Goal: Task Accomplishment & Management: Use online tool/utility

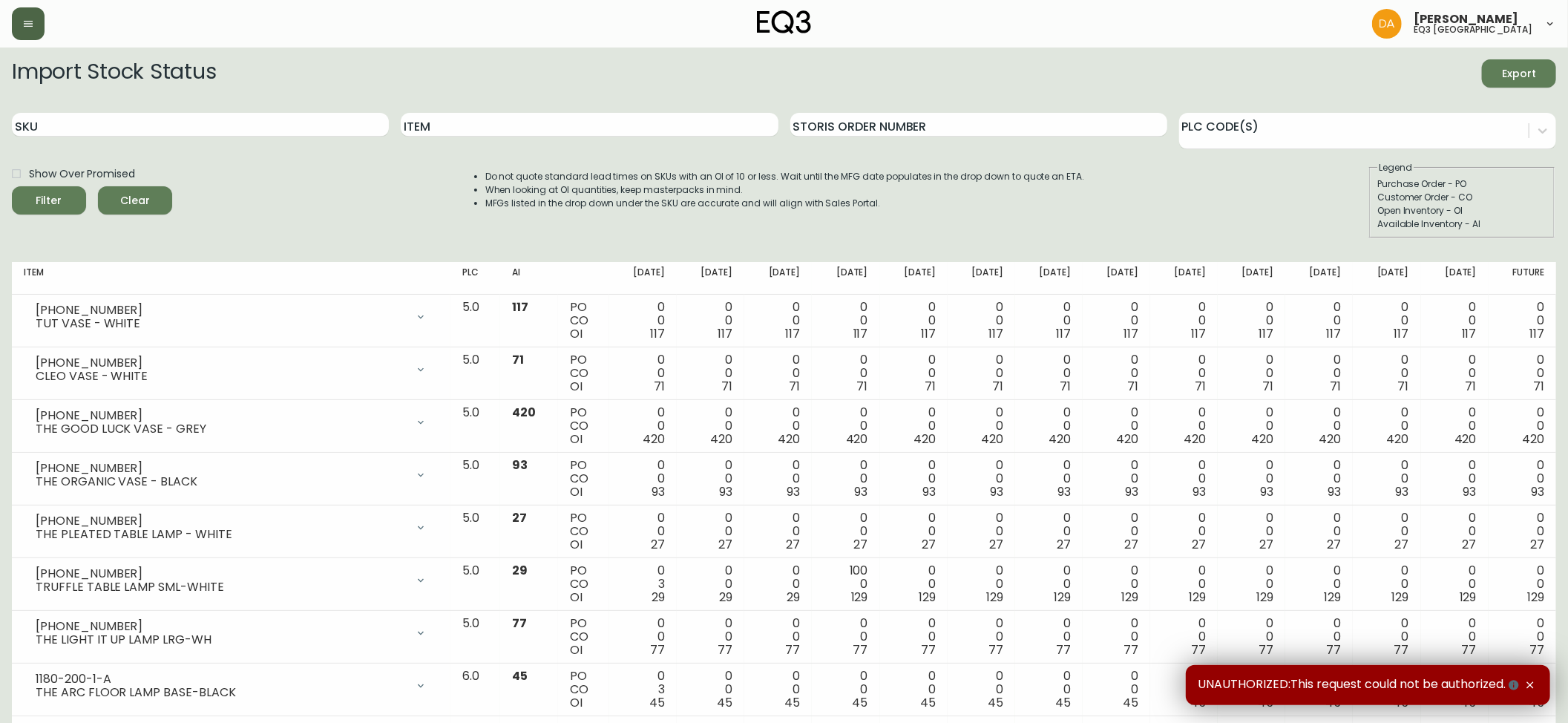
click at [24, 31] on button "button" at bounding box center [28, 24] width 33 height 33
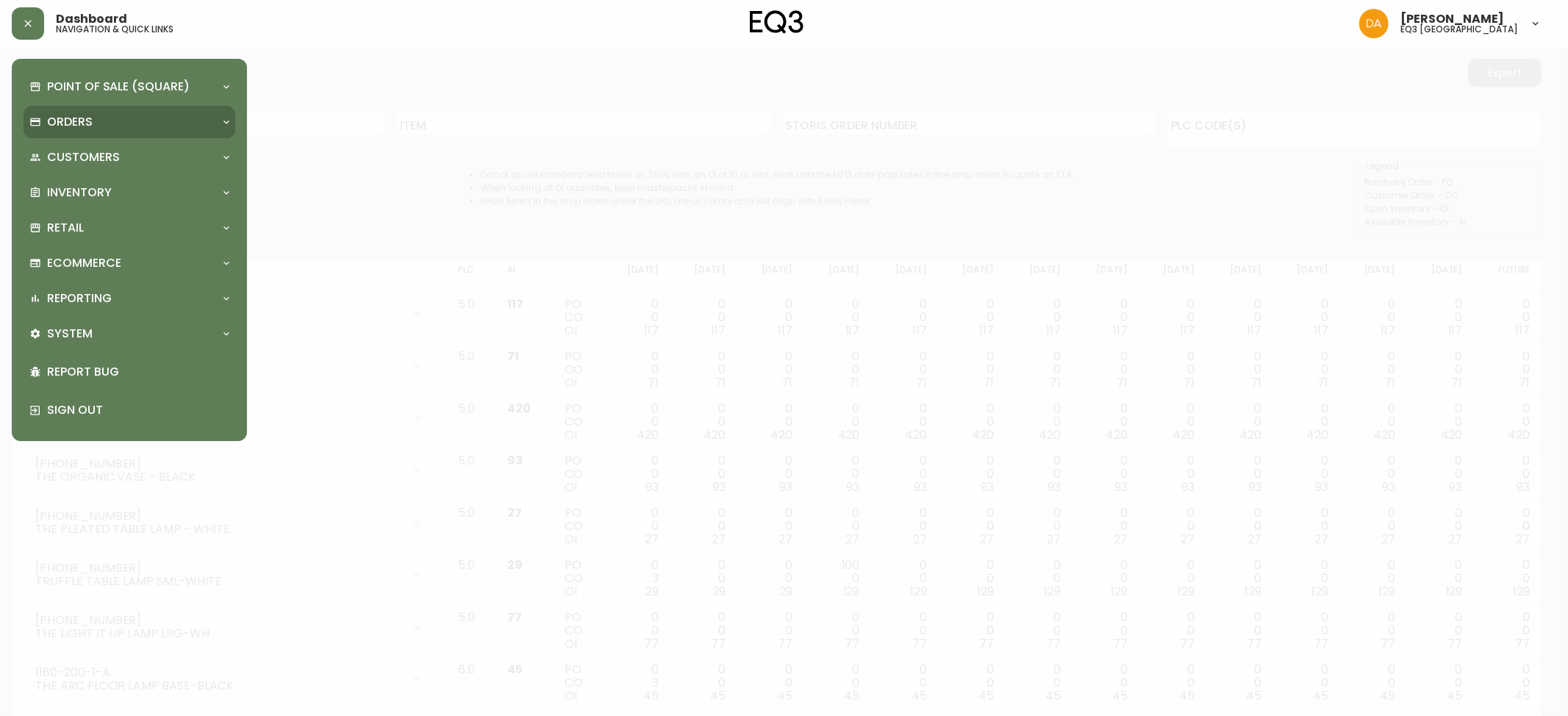
click at [74, 110] on div "Orders" at bounding box center [129, 122] width 212 height 32
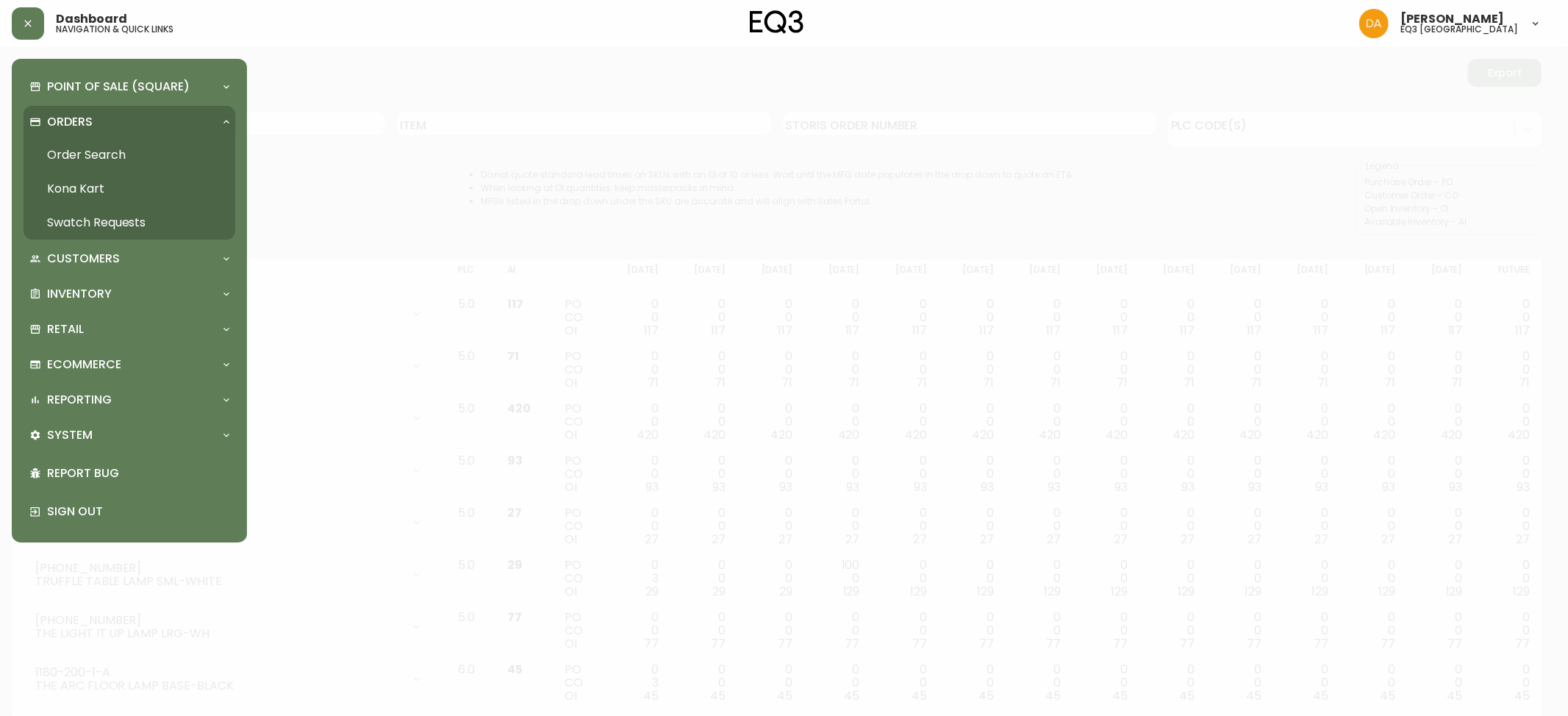
click at [77, 133] on div "Orders" at bounding box center [129, 122] width 212 height 32
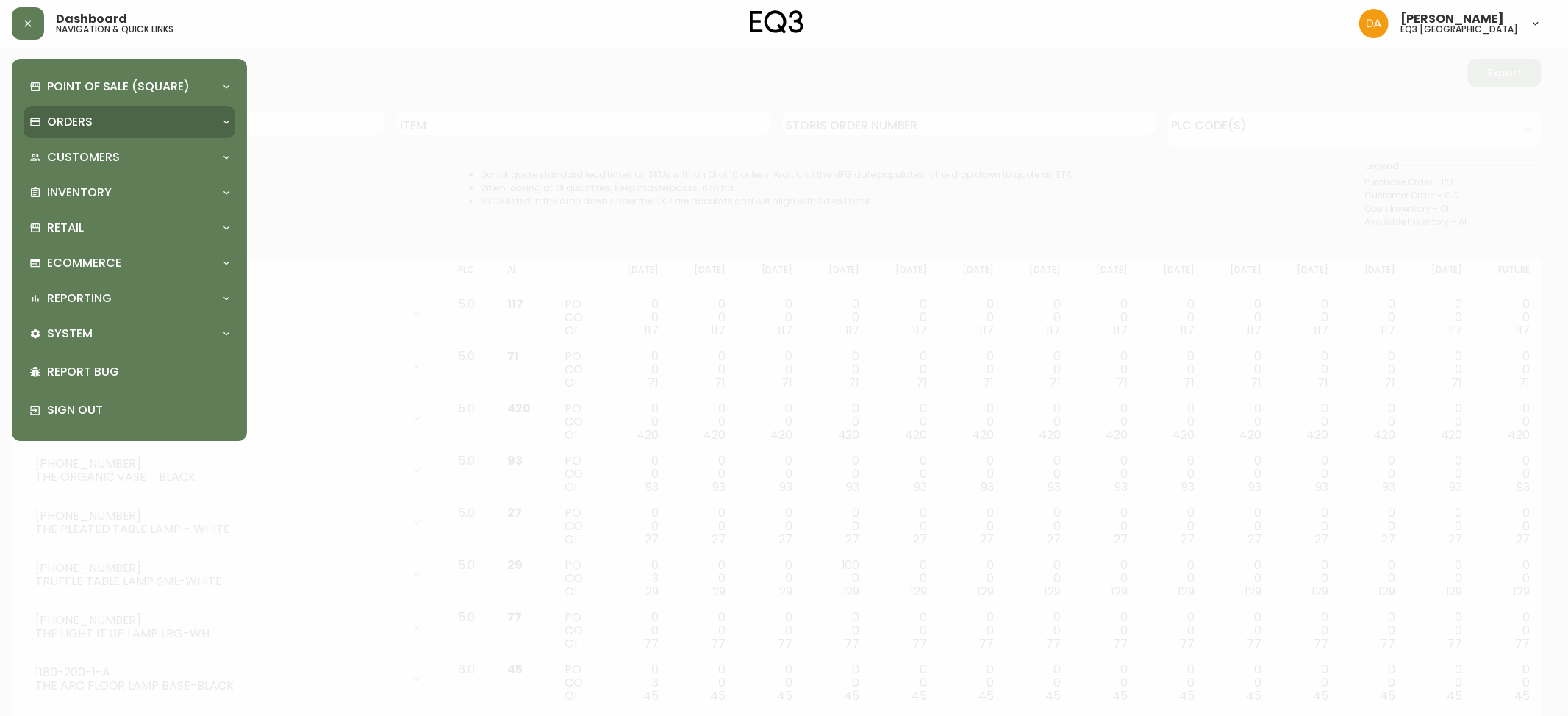
click at [79, 146] on div "Customers" at bounding box center [129, 157] width 212 height 32
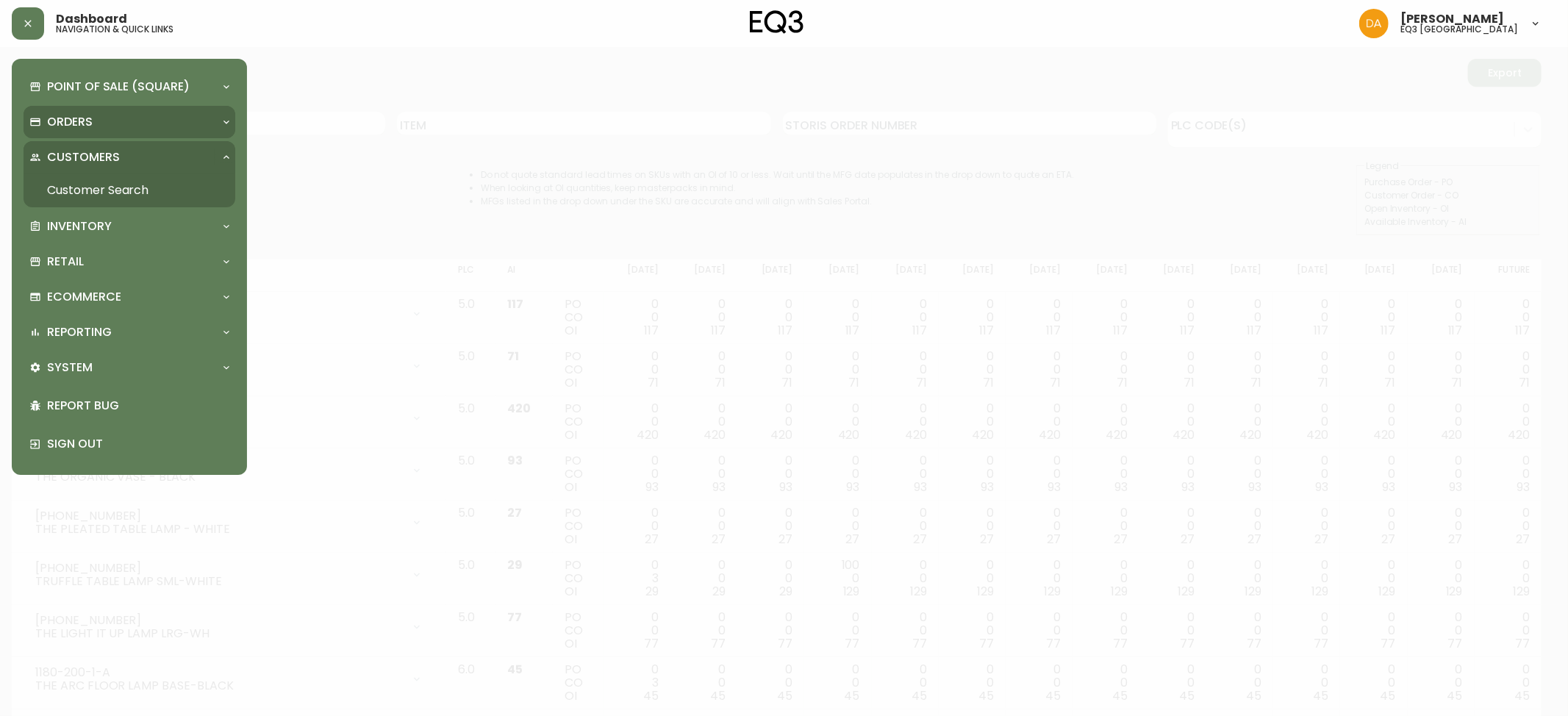
click at [77, 121] on p "Orders" at bounding box center [69, 122] width 46 height 16
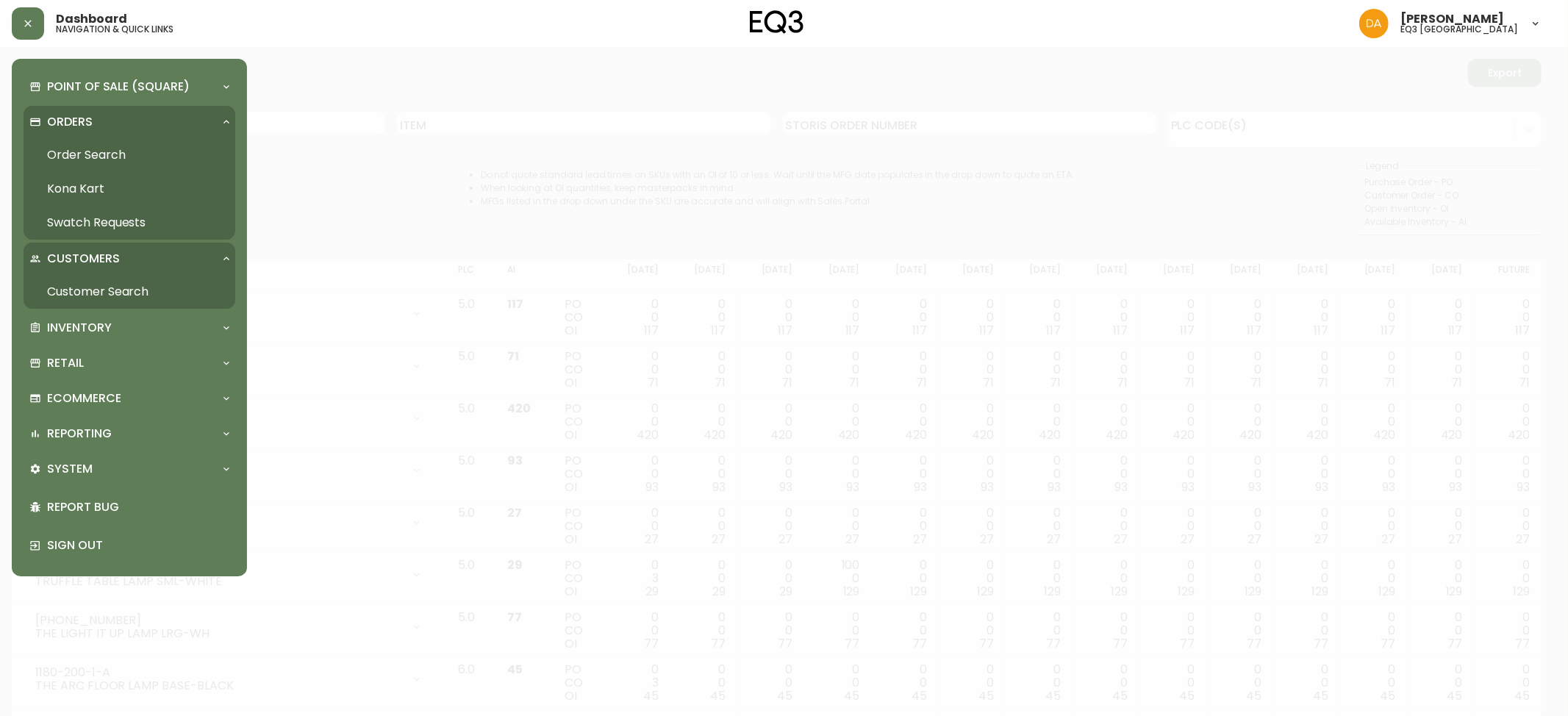
click at [80, 148] on link "Order Search" at bounding box center [129, 155] width 212 height 34
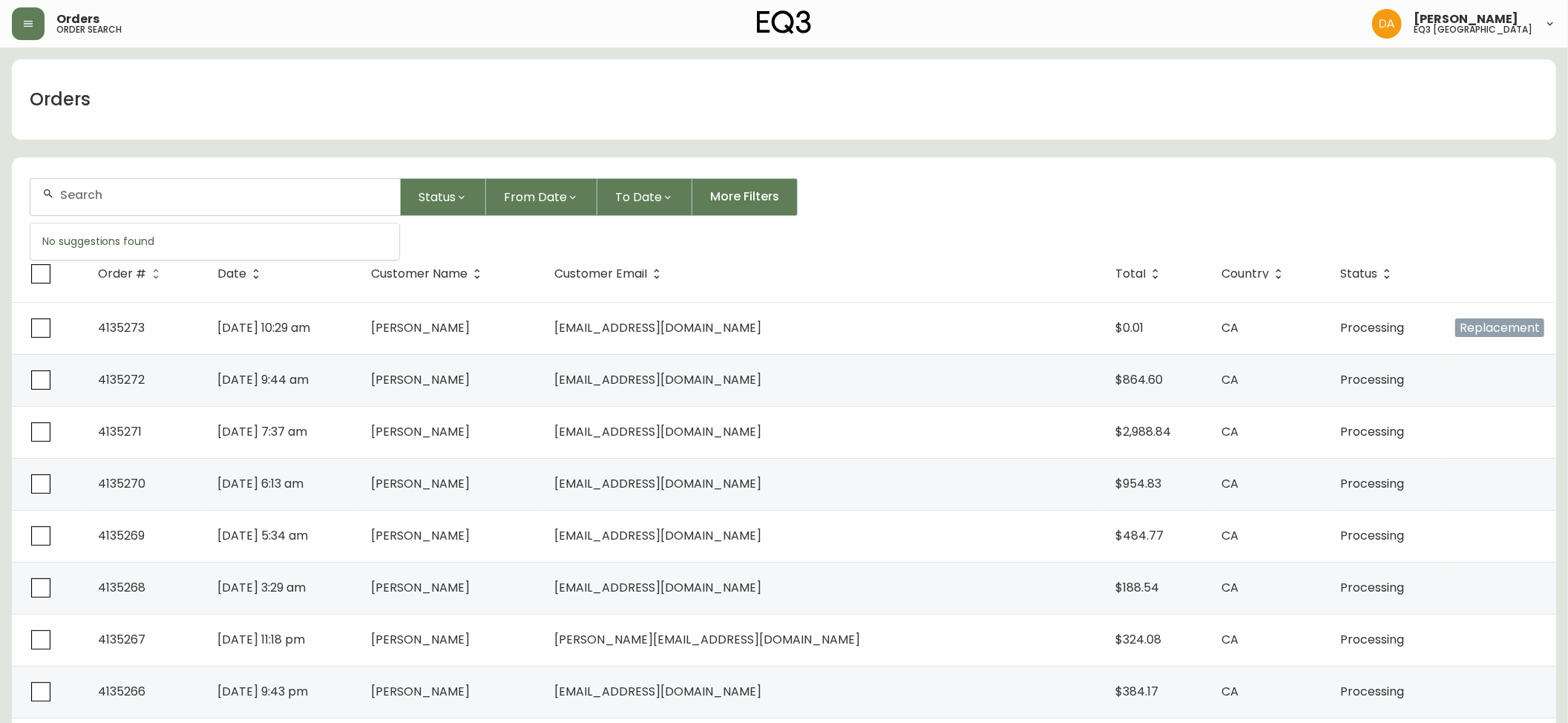
click at [163, 194] on input "text" at bounding box center [224, 194] width 328 height 14
type input "[PERSON_NAME]"
click at [168, 277] on li "[PERSON_NAME]" at bounding box center [214, 277] width 369 height 25
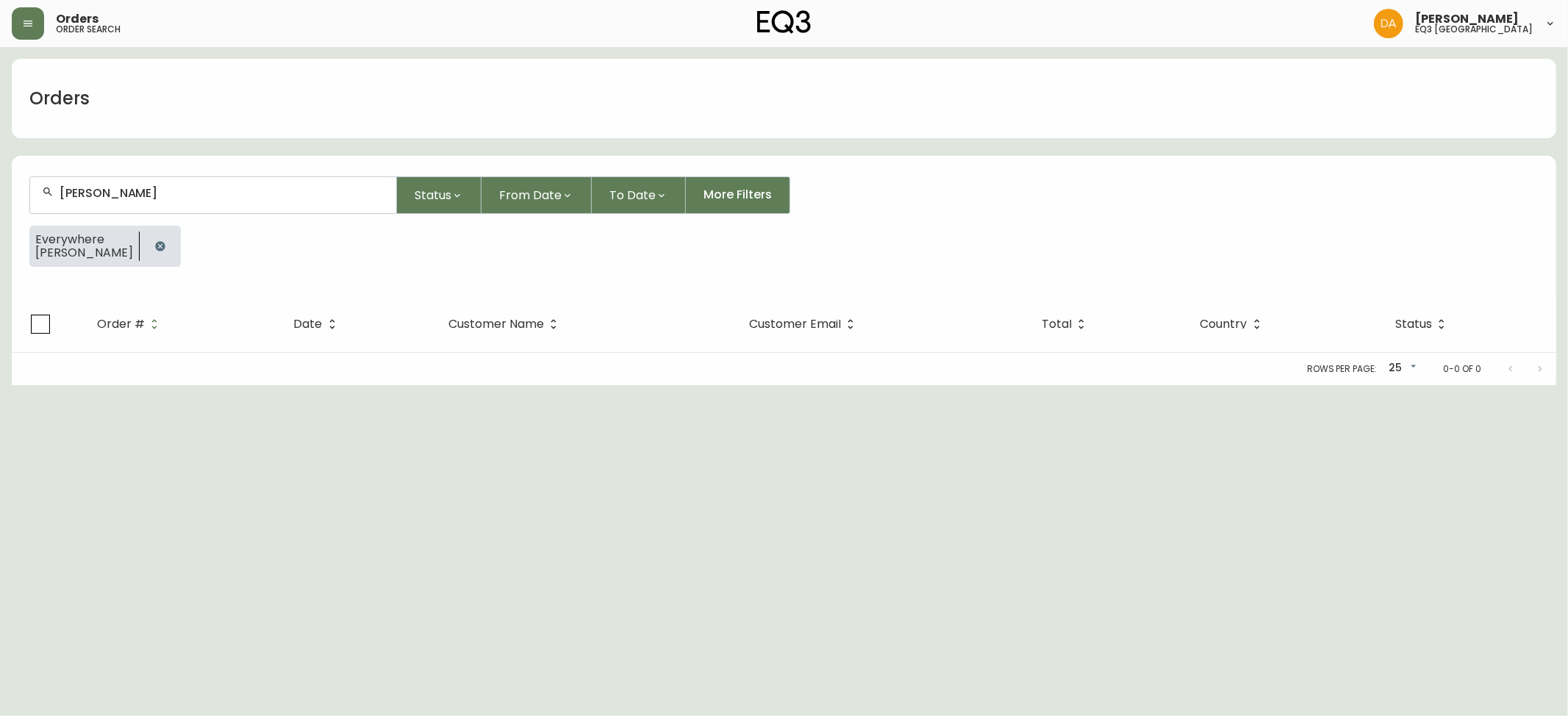
click at [140, 236] on div at bounding box center [160, 246] width 41 height 41
